Goal: Task Accomplishment & Management: Complete application form

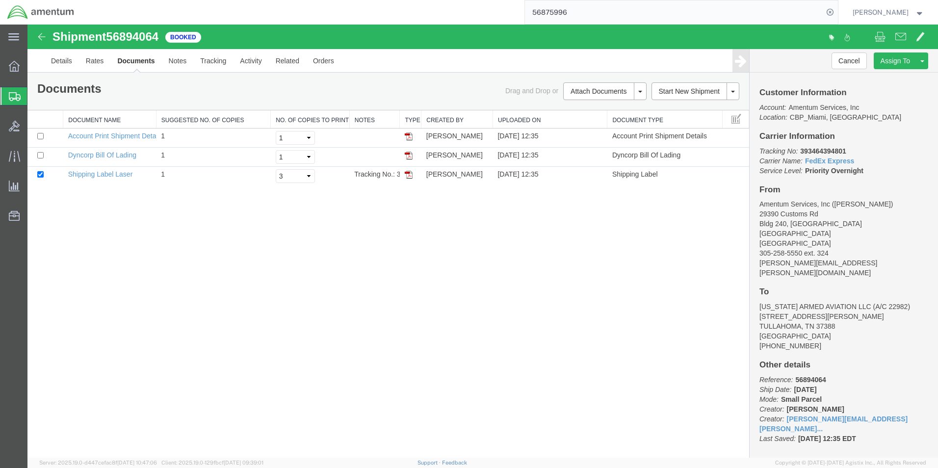
click at [0, 0] on span "Create Shipment" at bounding box center [0, 0] width 0 height 0
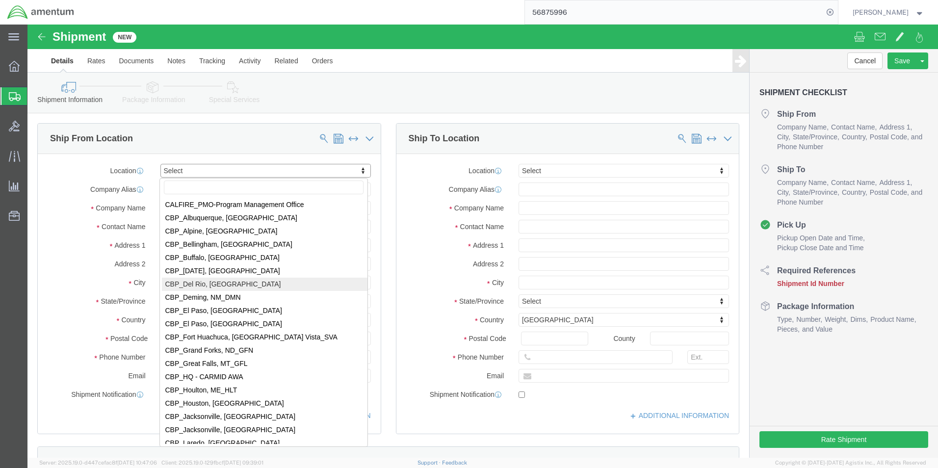
scroll to position [1962, 0]
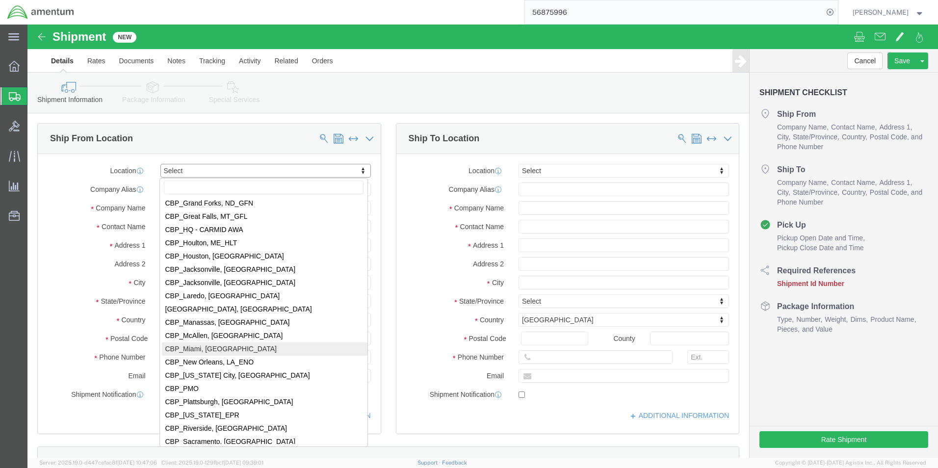
select select "49931"
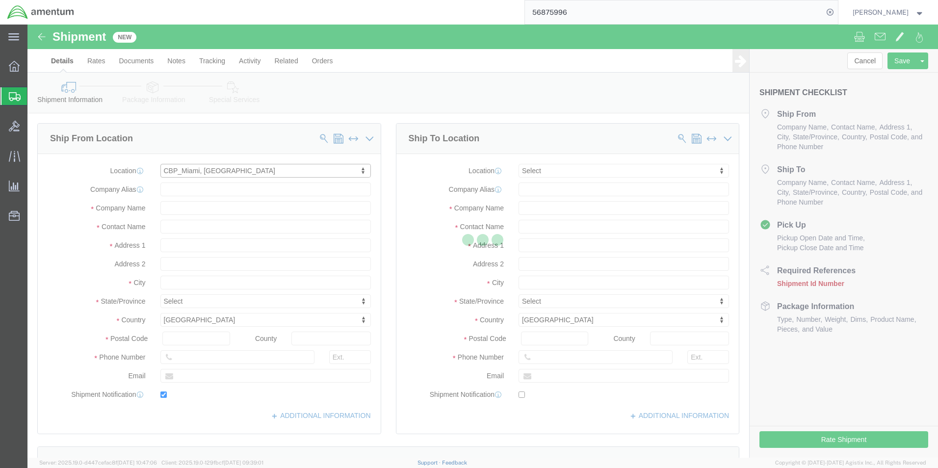
type input "29390 Customs Rd"
type input "Bldg 240, [GEOGRAPHIC_DATA]"
type input "33039"
type input "[PHONE_NUMBER]"
type input "324"
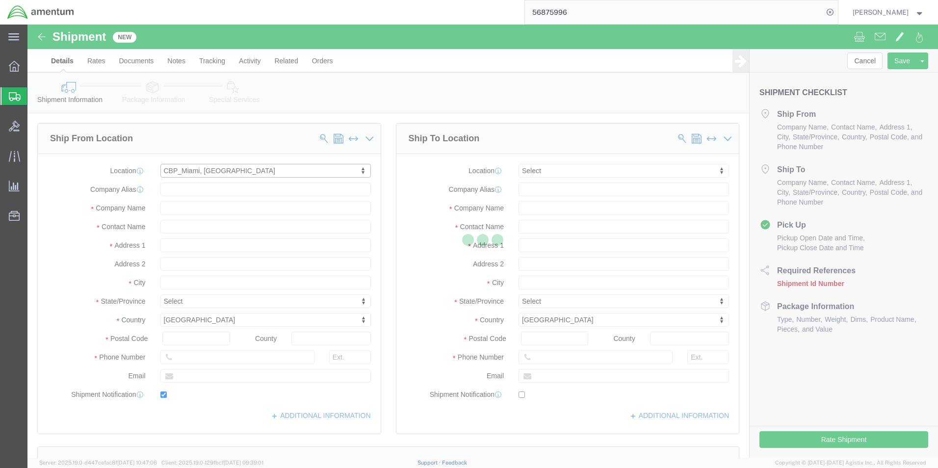
type input "[PERSON_NAME][EMAIL_ADDRESS][PERSON_NAME][DOMAIN_NAME]"
checkbox input "true"
type input "Amentum Services, Inc"
type input "[PERSON_NAME]"
type input "HOMESTEAD"
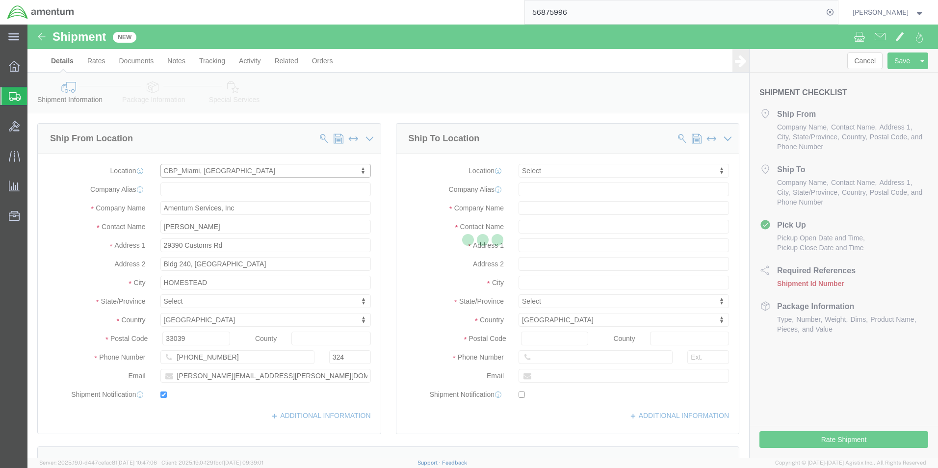
select select "FL"
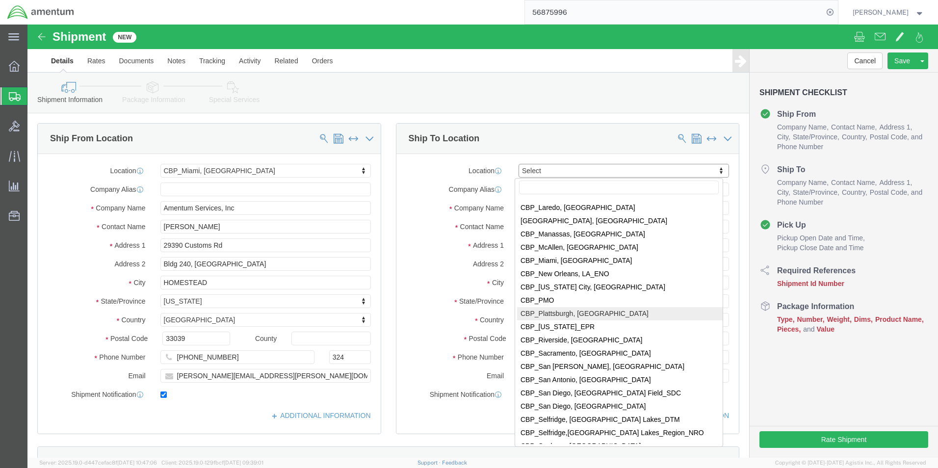
scroll to position [2060, 0]
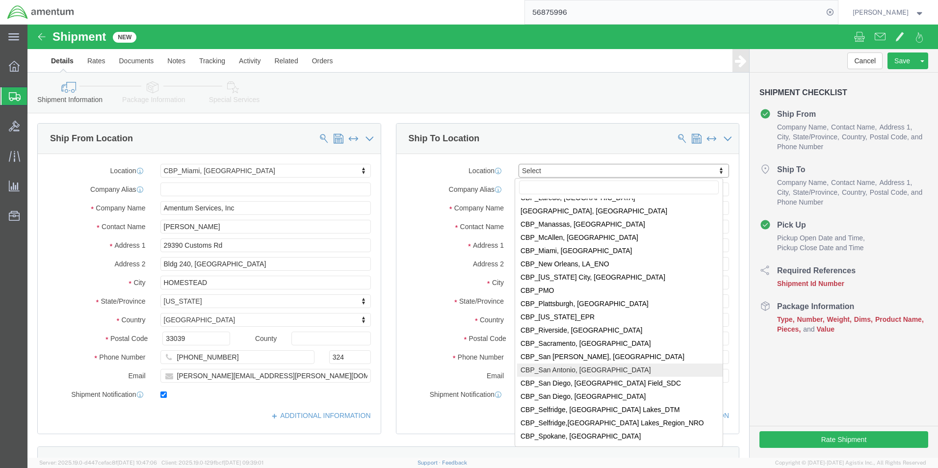
select select "49945"
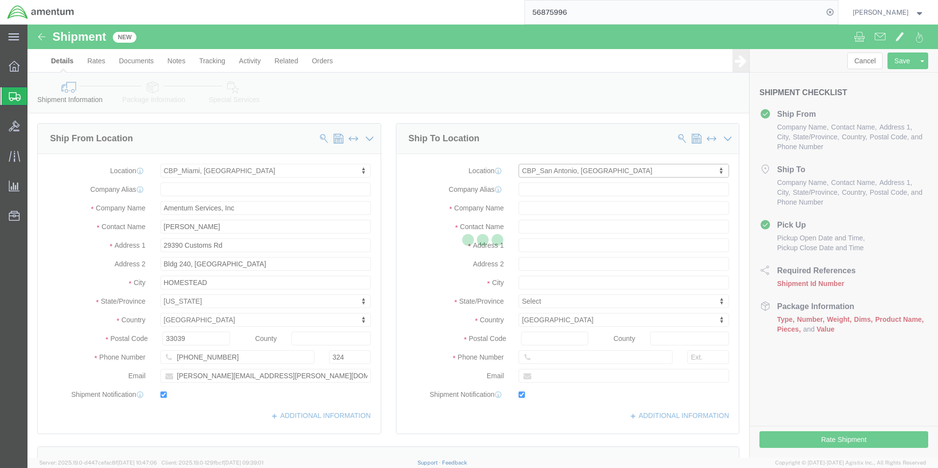
type input "[STREET_ADDRESS][PERSON_NAME]"
type input "Bldg. #2"
type input "78216"
type input "[PHONE_NUMBER]"
type input "[PERSON_NAME][EMAIL_ADDRESS][PERSON_NAME][DOMAIN_NAME]"
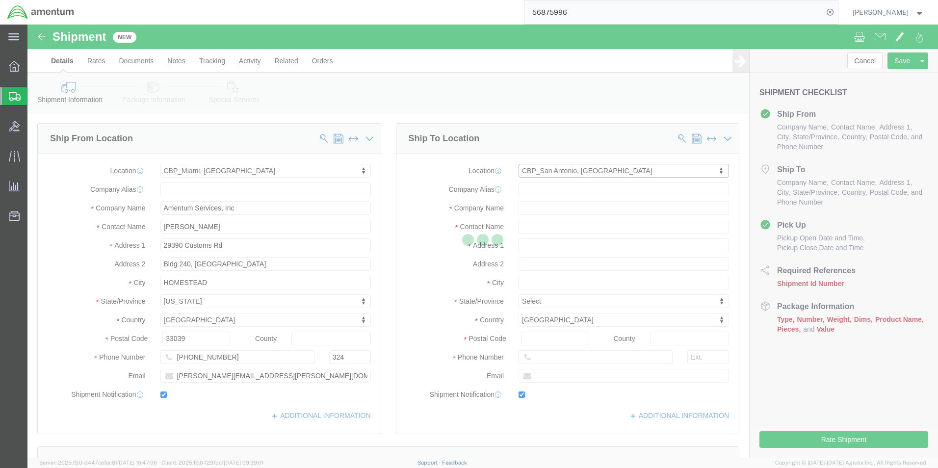
checkbox input "true"
type input "Amentum Services, Inc"
type input "[PERSON_NAME]"
type input "San Antonio"
select select "[GEOGRAPHIC_DATA]"
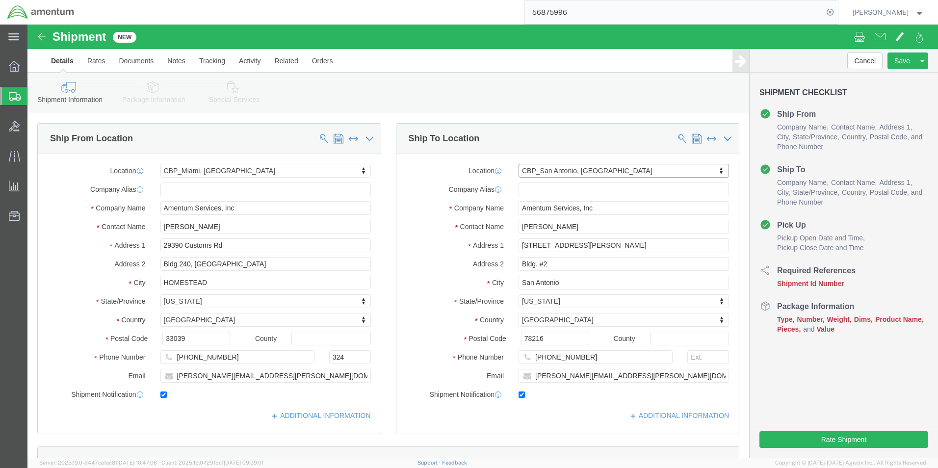
click div "[PERSON_NAME][EMAIL_ADDRESS][PERSON_NAME][DOMAIN_NAME]"
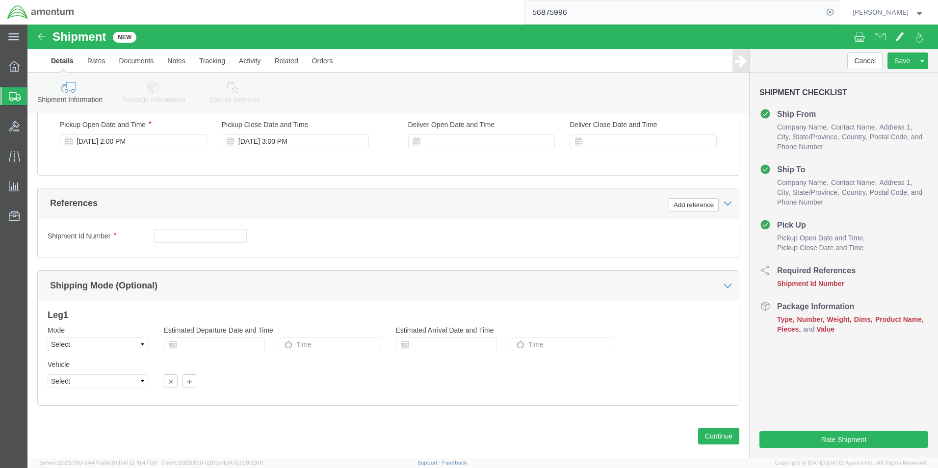
scroll to position [409, 0]
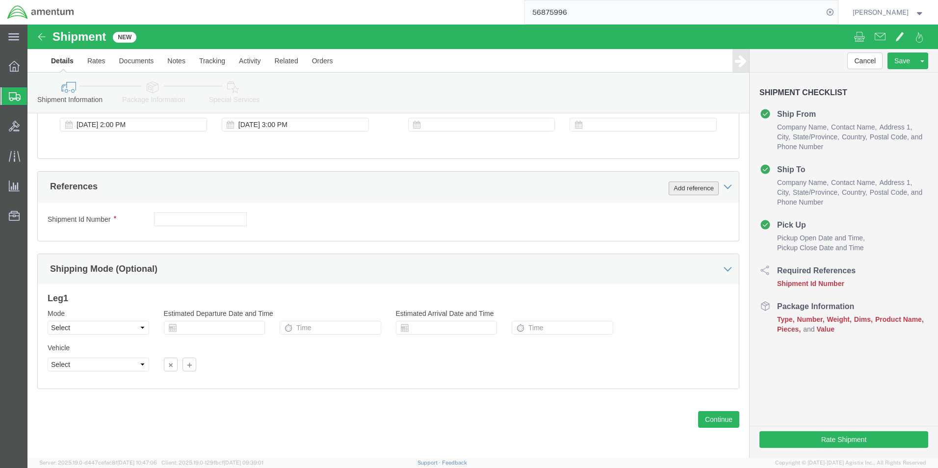
click button "Add reference"
click select "Select Account Type Activity ID Airline Appointment Number ASN Batch Request # …"
select select "DEPT"
click select "Select Account Type Activity ID Airline Appointment Number ASN Batch Request # …"
click input "text"
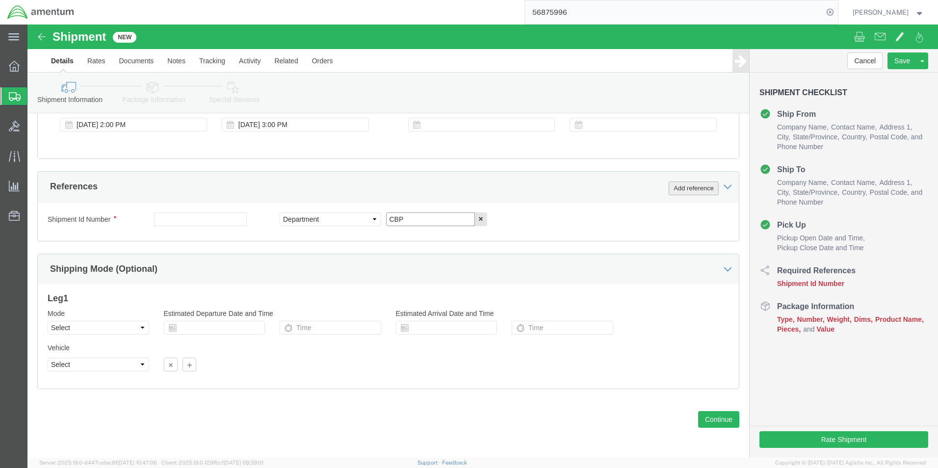
type input "CBP"
click button "Add reference"
click select "Select Account Type Activity ID Airline Appointment Number ASN Batch Request # …"
select select "CUSTREF"
click select "Select Account Type Activity ID Airline Appointment Number ASN Batch Request # …"
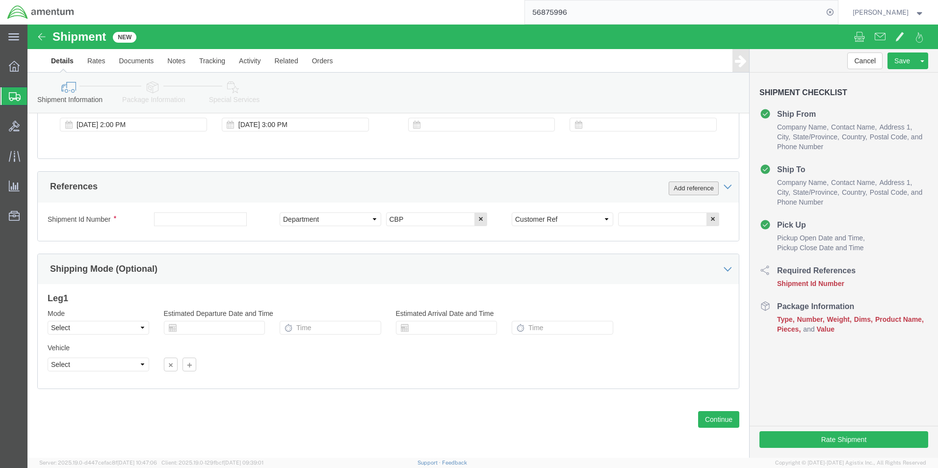
click button "Add reference"
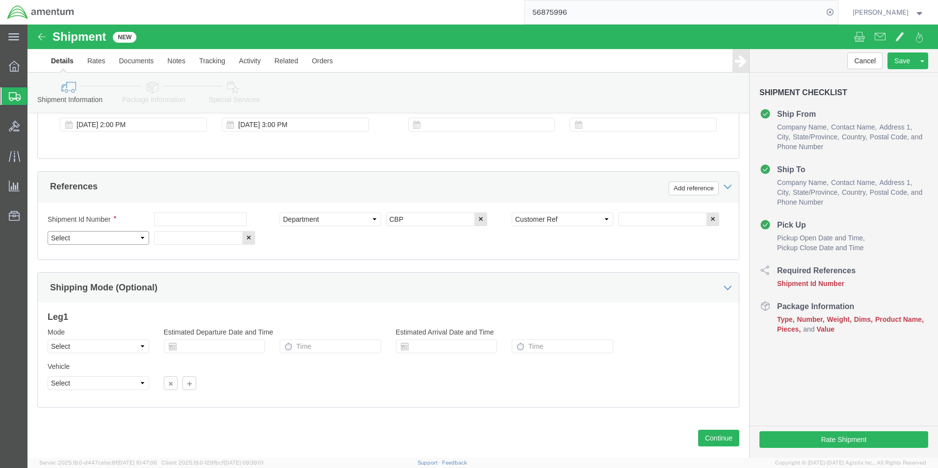
click select "Select Account Type Activity ID Airline Appointment Number ASN Batch Request # …"
select select "PROJNUM"
click select "Select Account Type Activity ID Airline Appointment Number ASN Batch Request # …"
click input "text"
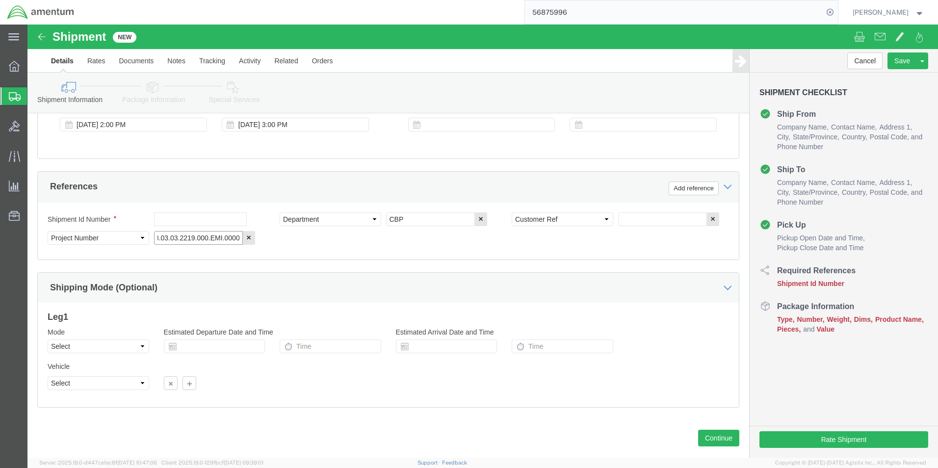
type input "6118.03.03.2219.000.EMI.0000"
click input "text"
type input "COVER PLATE"
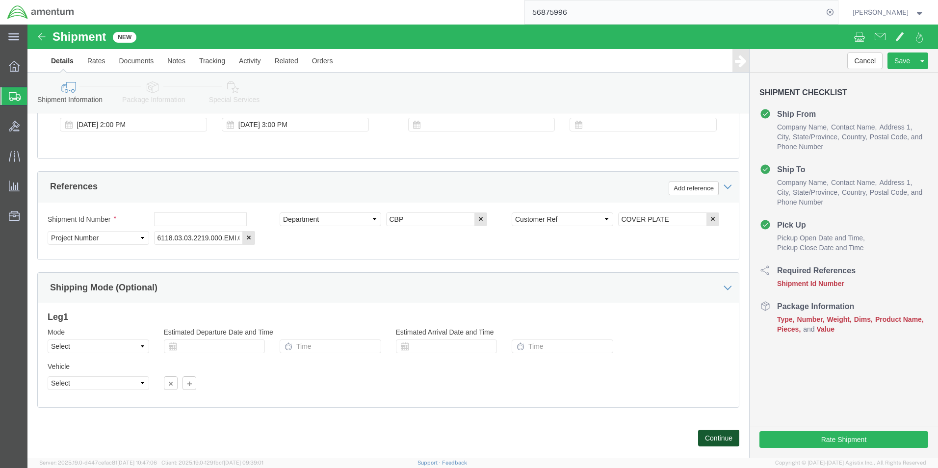
click button "Continue"
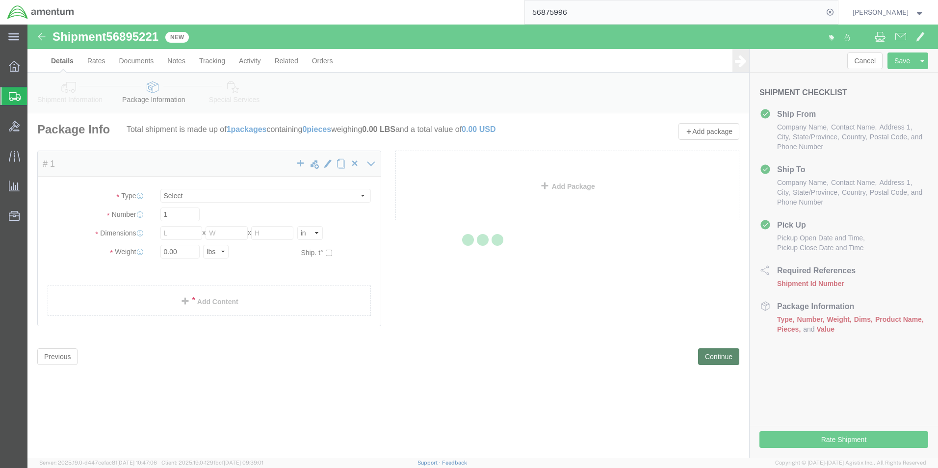
select select "CBOX"
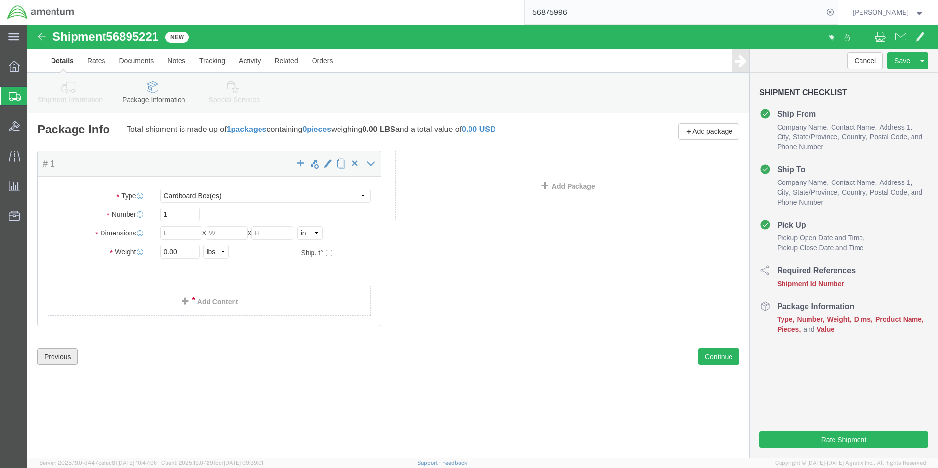
click button "Previous"
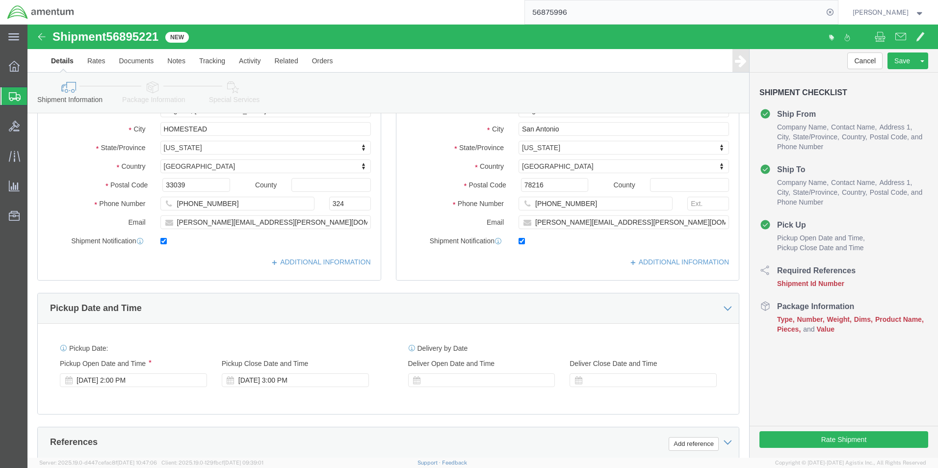
scroll to position [245, 0]
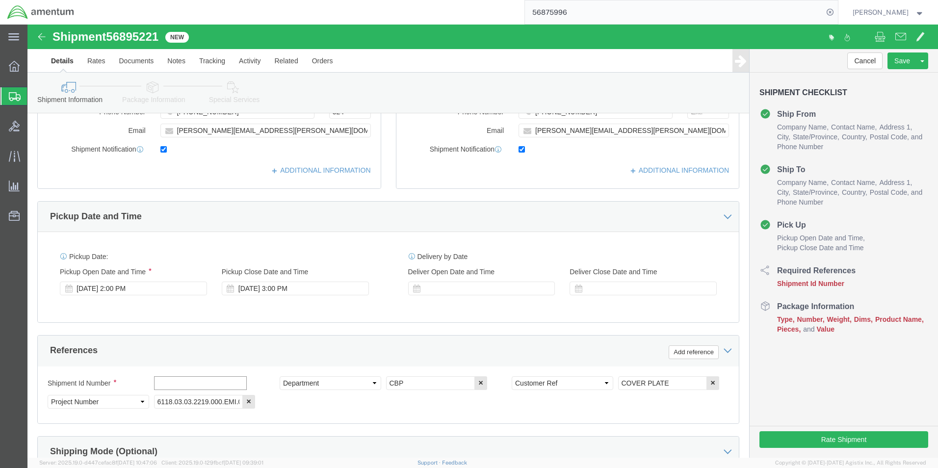
click input "text"
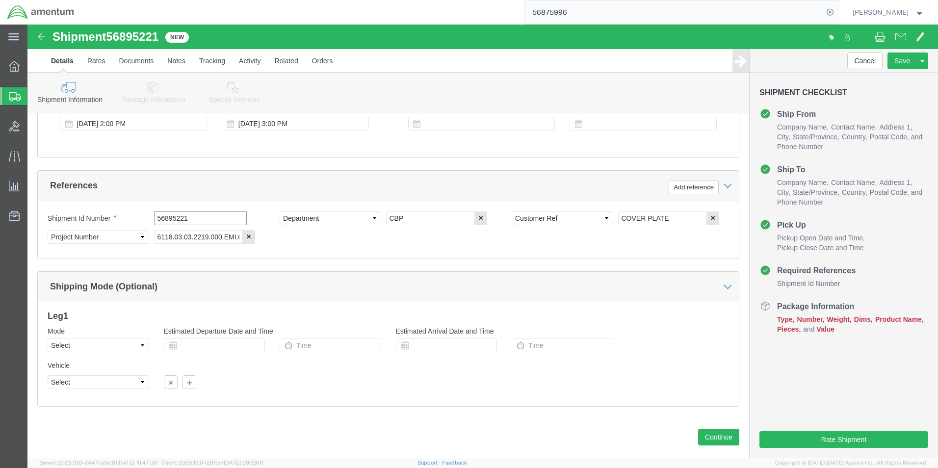
scroll to position [428, 0]
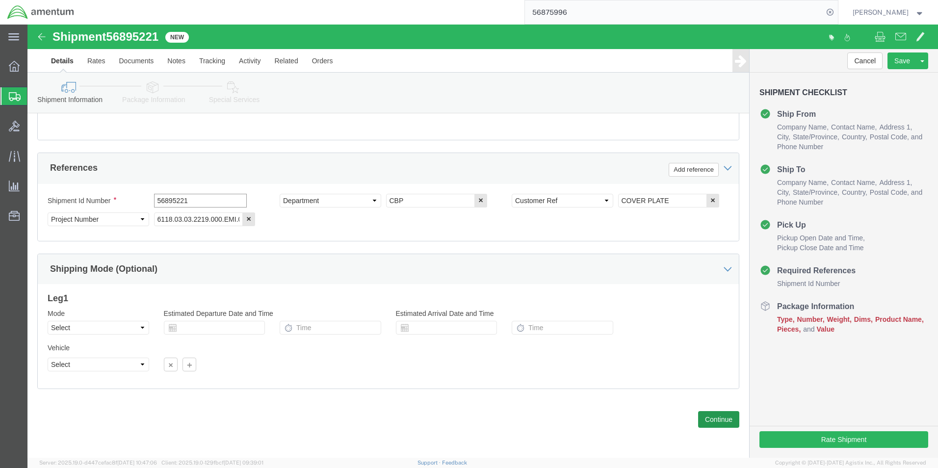
type input "56895221"
click button "Continue"
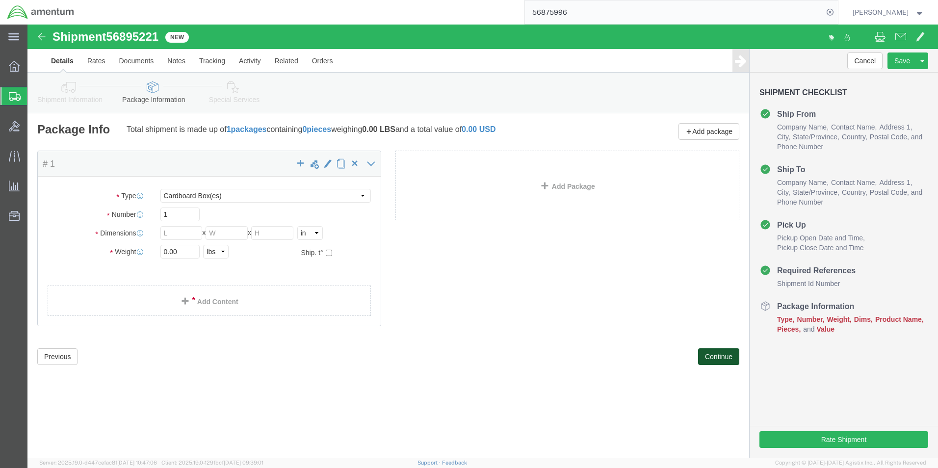
scroll to position [0, 0]
drag, startPoint x: 337, startPoint y: 170, endPoint x: 320, endPoint y: 178, distance: 18.7
click select "Select BCK Boxes Bale(s) Basket(s) Bolt(s) Bottle(s) Buckets Bulk Bundle(s) Can…"
select select "PAK"
click select "Select BCK Boxes Bale(s) Basket(s) Bolt(s) Bottle(s) Buckets Bulk Bundle(s) Can…"
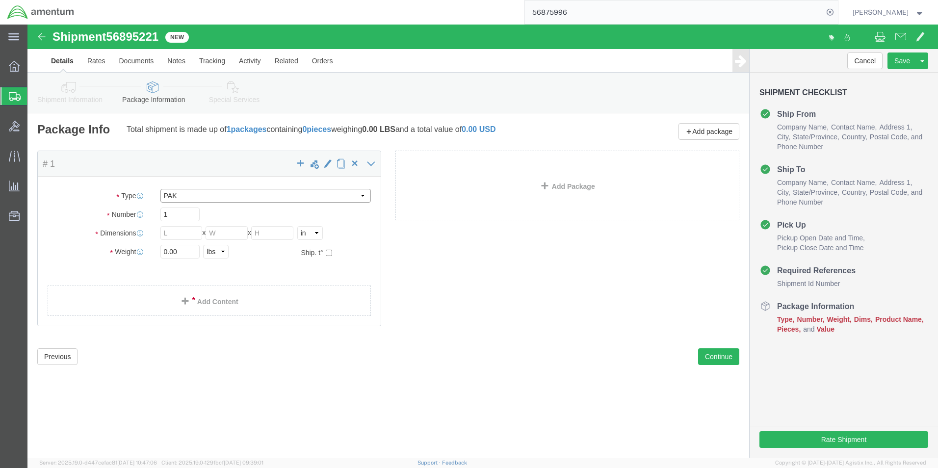
type input "10.25"
type input "12.75"
type input "1.00"
click input "0.00"
type input "1.00"
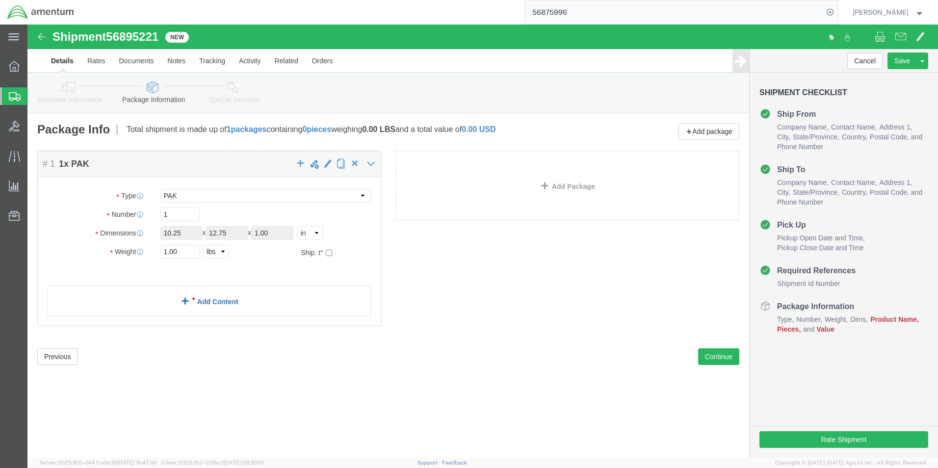
click span
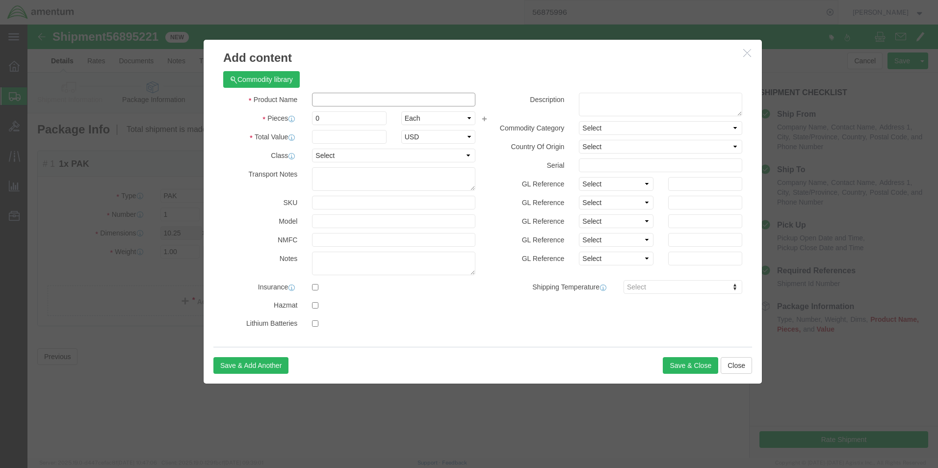
click input "text"
type input "COVER PLATE"
click div "0"
click input "0"
type input "1"
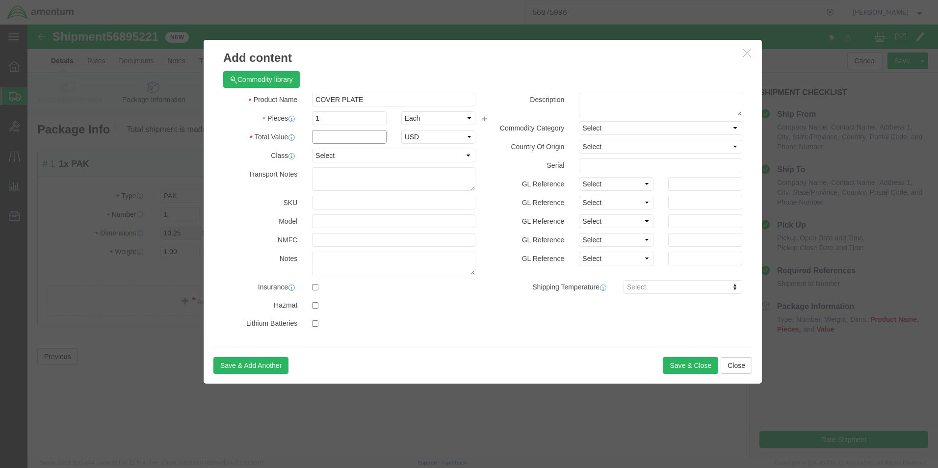
click input "text"
type input "300.00"
click button "Save & Close"
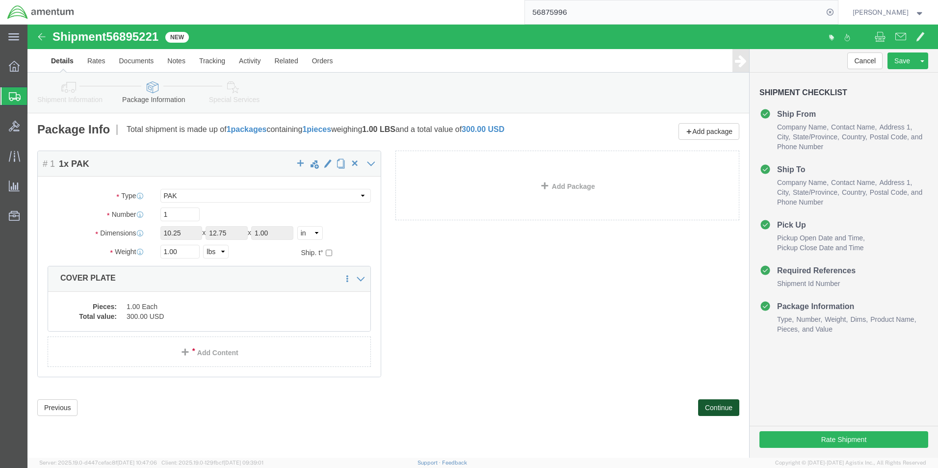
click button "Continue"
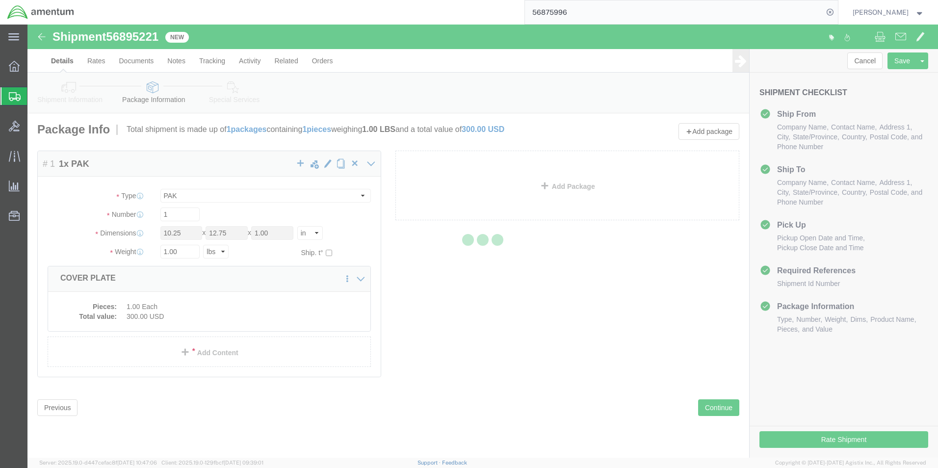
select select
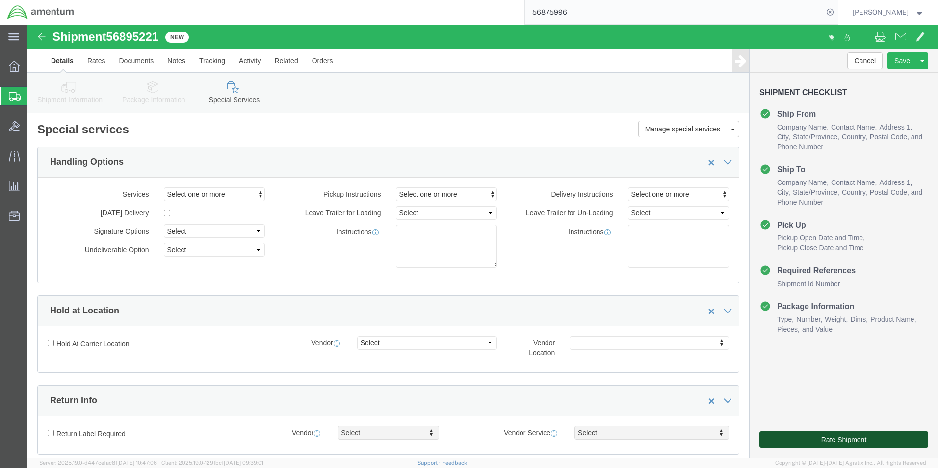
click button "Rate Shipment"
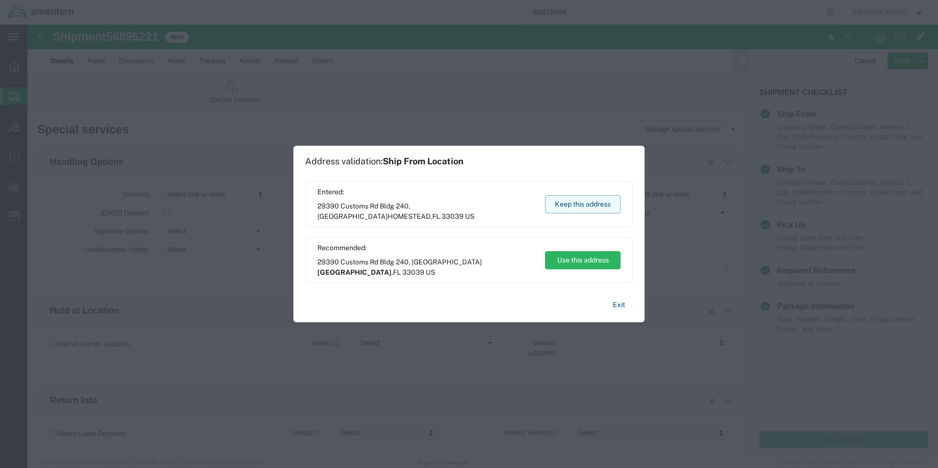
click at [573, 206] on button "Keep this address" at bounding box center [583, 204] width 76 height 18
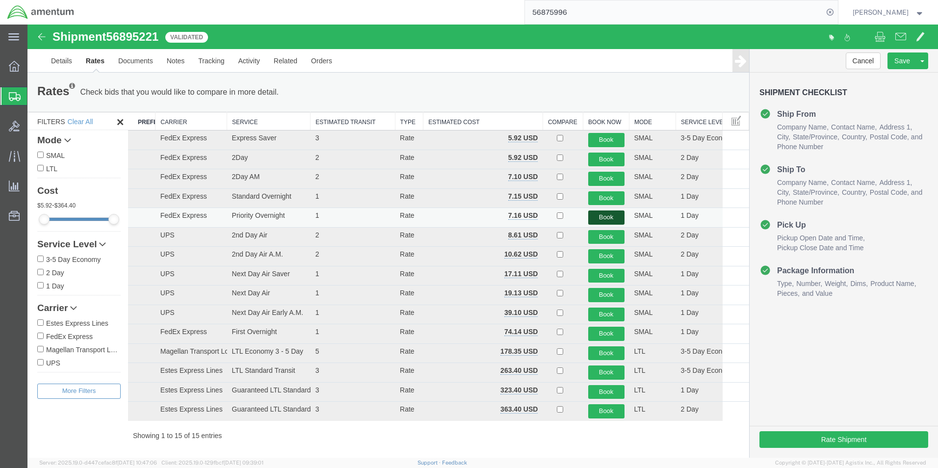
click at [593, 218] on button "Book" at bounding box center [606, 217] width 36 height 14
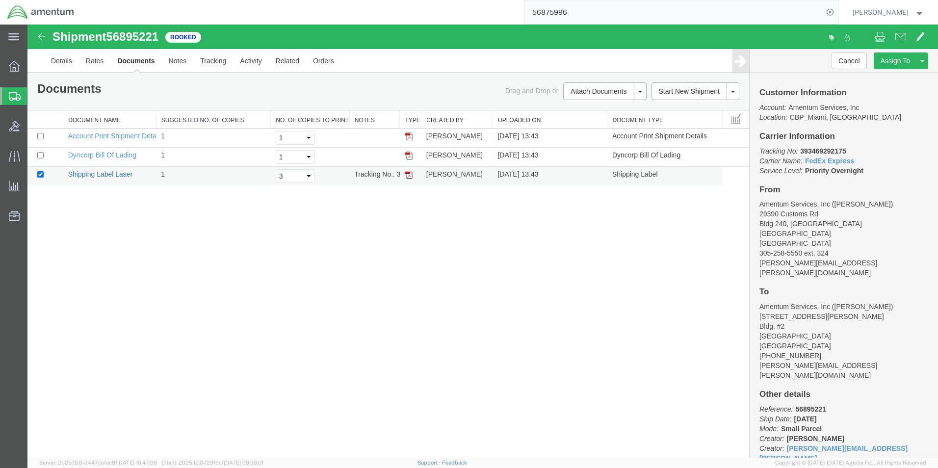
drag, startPoint x: 98, startPoint y: 173, endPoint x: 91, endPoint y: 172, distance: 7.0
click at [98, 173] on link "Shipping Label Laser" at bounding box center [100, 174] width 65 height 8
